Goal: Use online tool/utility: Use online tool/utility

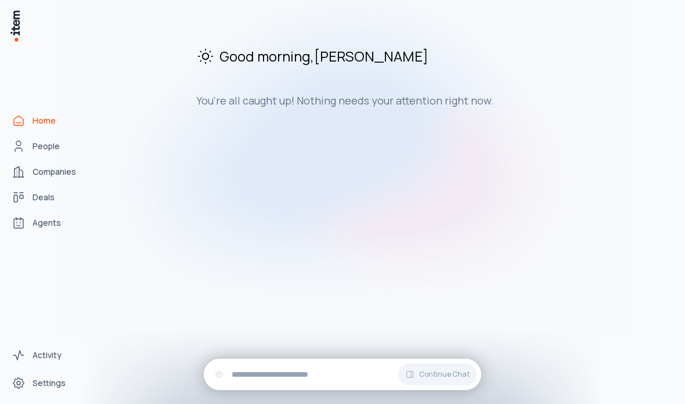
click at [52, 254] on img at bounding box center [342, 151] width 580 height 376
click at [56, 244] on img at bounding box center [342, 151] width 580 height 376
click at [56, 244] on html "Home People Companies Deals Agents Activity Settings Good morning , [PERSON_NAM…" at bounding box center [342, 202] width 685 height 404
click at [57, 244] on img at bounding box center [342, 151] width 580 height 376
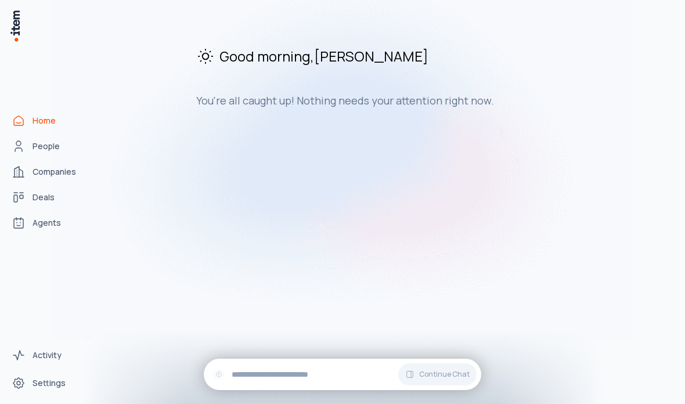
click at [53, 249] on img at bounding box center [342, 151] width 580 height 376
click at [43, 229] on span "Agents" at bounding box center [46, 223] width 28 height 12
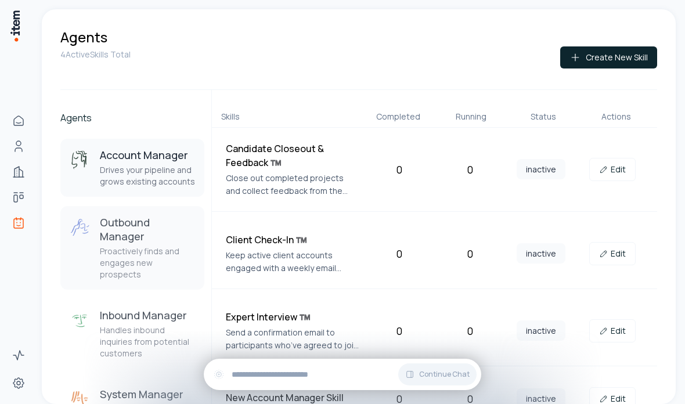
click at [149, 245] on p "Proactively finds and engages new prospects" at bounding box center [147, 262] width 95 height 35
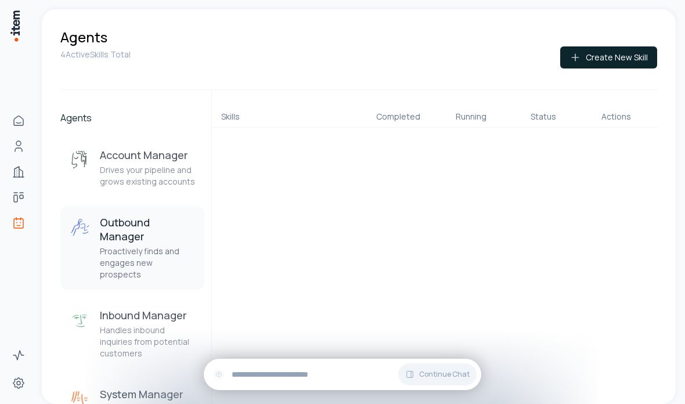
click at [149, 245] on p "Proactively finds and engages new prospects" at bounding box center [147, 262] width 95 height 35
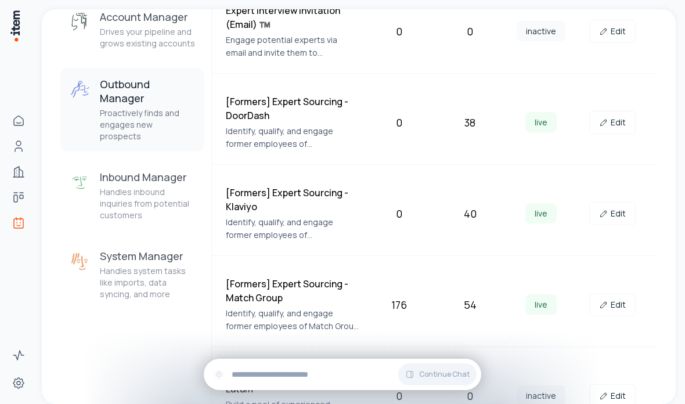
scroll to position [140, 0]
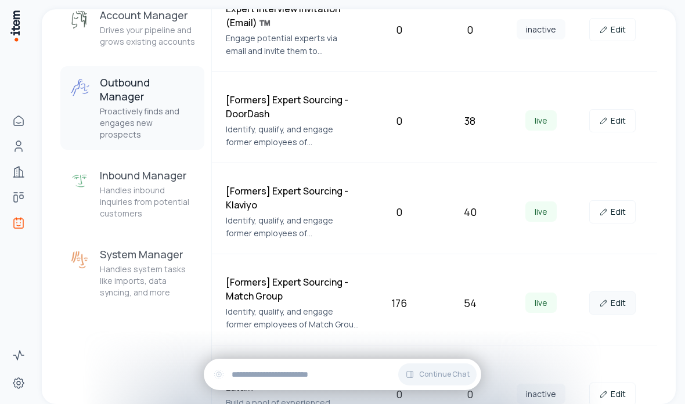
click at [613, 306] on link "Edit" at bounding box center [612, 302] width 46 height 23
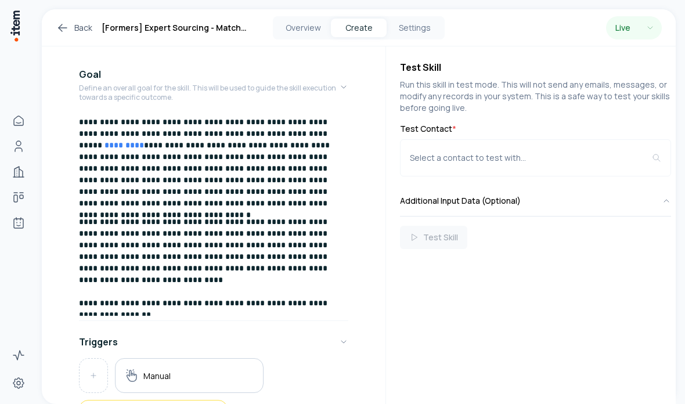
scroll to position [46, 0]
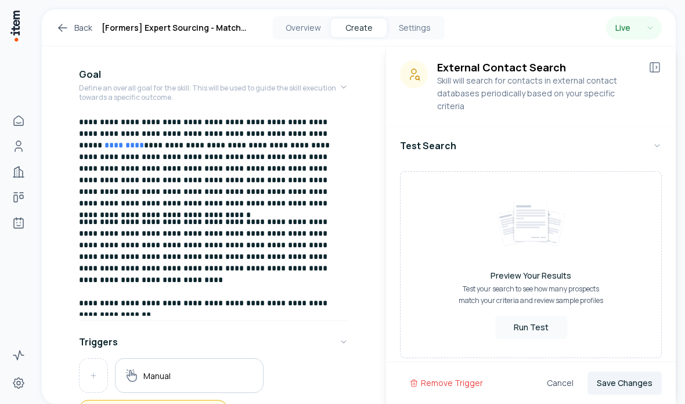
scroll to position [352, 0]
click at [531, 317] on button "Run Test" at bounding box center [531, 328] width 72 height 23
